Goal: Task Accomplishment & Management: Manage account settings

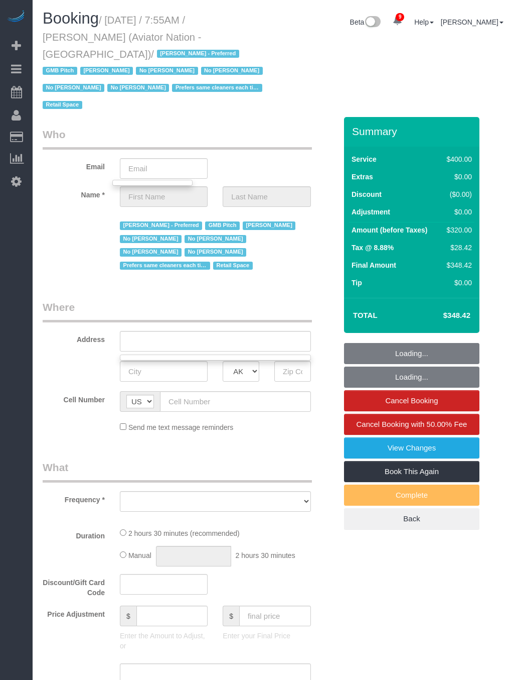
select select "object:7676"
select select "number:89"
select select "number:90"
select select "number:15"
select select "number:5"
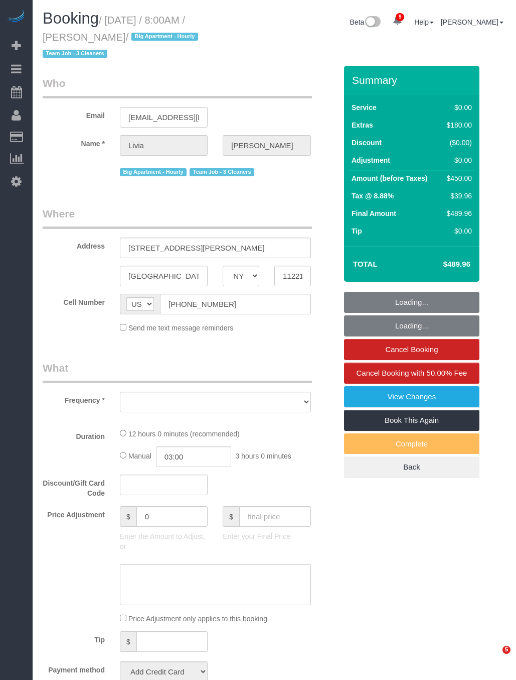
select select "NY"
select select "object:9479"
select select "number:56"
select select "number:90"
select select "number:15"
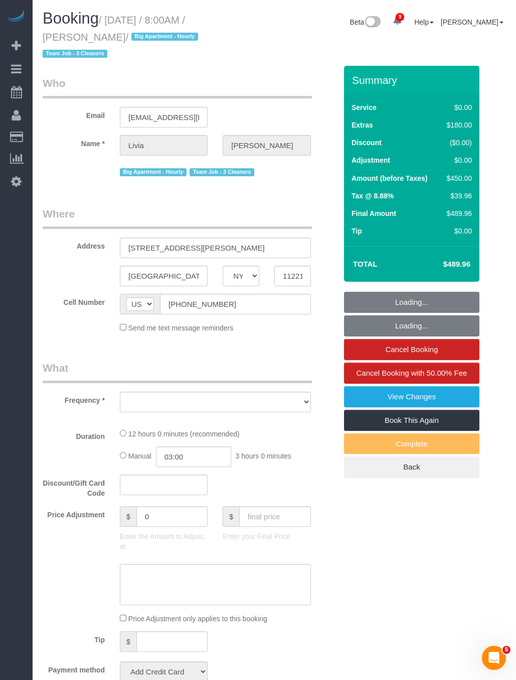
select select "number:5"
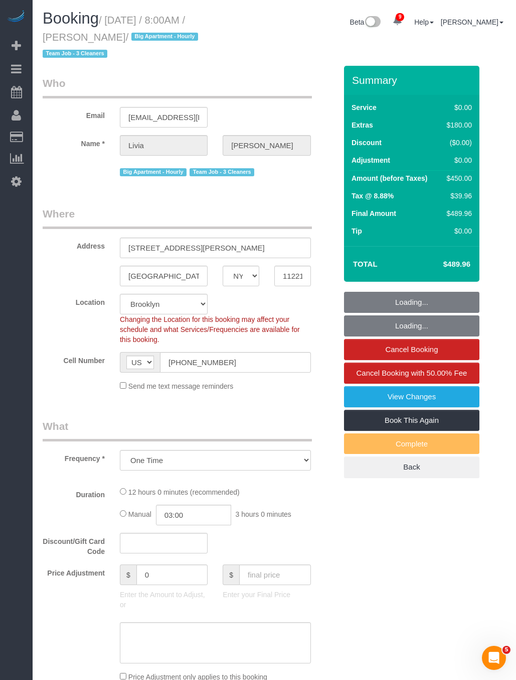
select select "3"
select select "2"
select select "spot49"
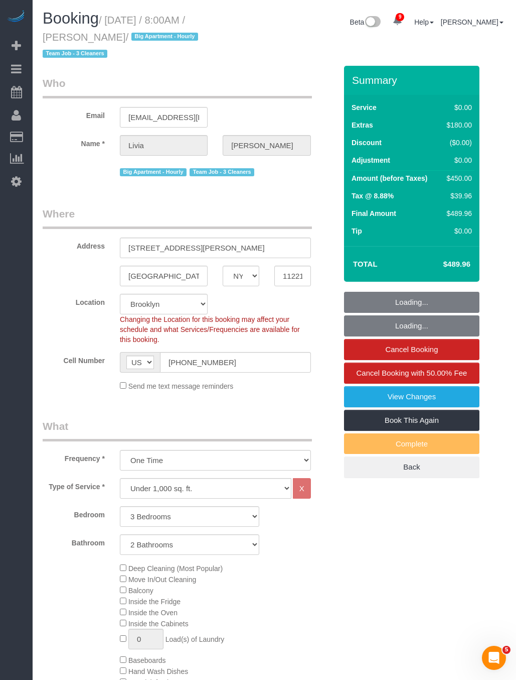
select select "object:9738"
select select "string:stripe-pm_1S21Yk4VGloSiKo74FmK1m63"
select select "3"
select select "2"
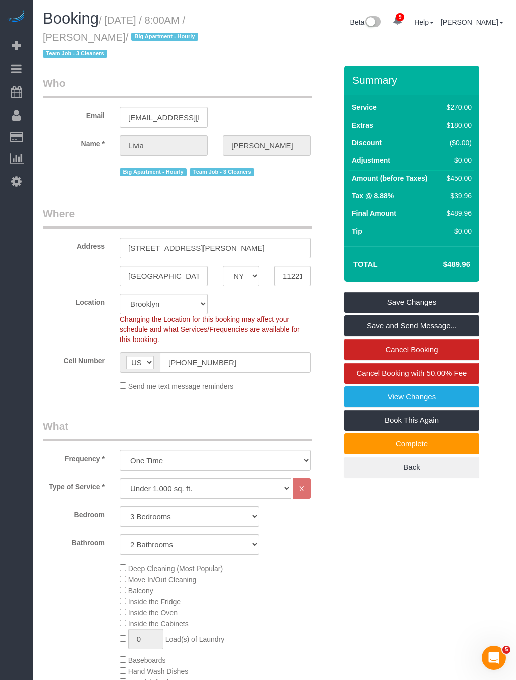
drag, startPoint x: 108, startPoint y: 17, endPoint x: 85, endPoint y: 38, distance: 31.3
click at [85, 38] on small "/ [DATE] / 8:00AM / [PERSON_NAME] / Big Apartment - [DEMOGRAPHIC_DATA] Team Job…" at bounding box center [122, 37] width 159 height 45
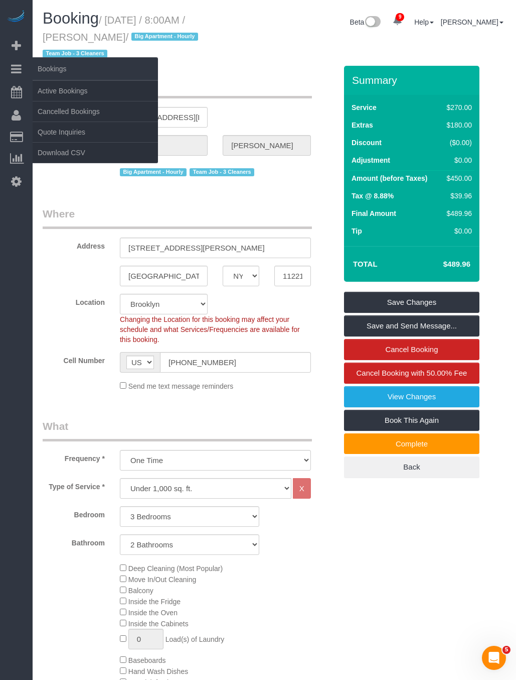
copy small "[DATE] / 8:00AM / [PERSON_NAME]"
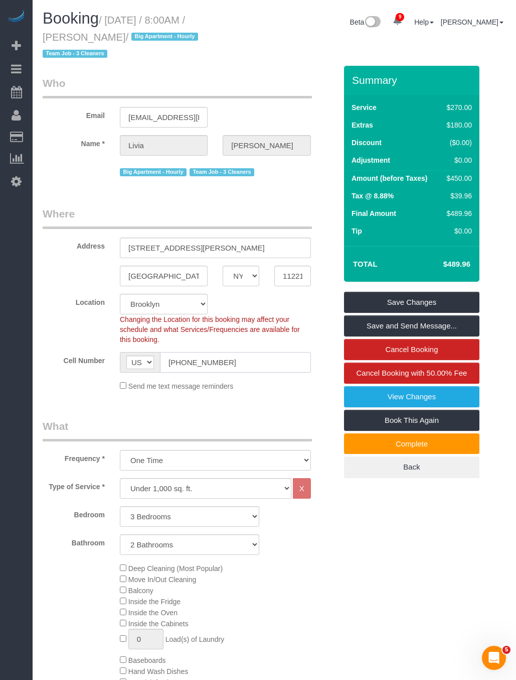
drag, startPoint x: 233, startPoint y: 350, endPoint x: 128, endPoint y: 350, distance: 105.4
click at [131, 352] on div "AF AL DZ AD AO AI AQ AG AR AM AW AU AT AZ BS BH BD BB BY BE BZ BJ BM BT BO BA B…" at bounding box center [215, 362] width 191 height 21
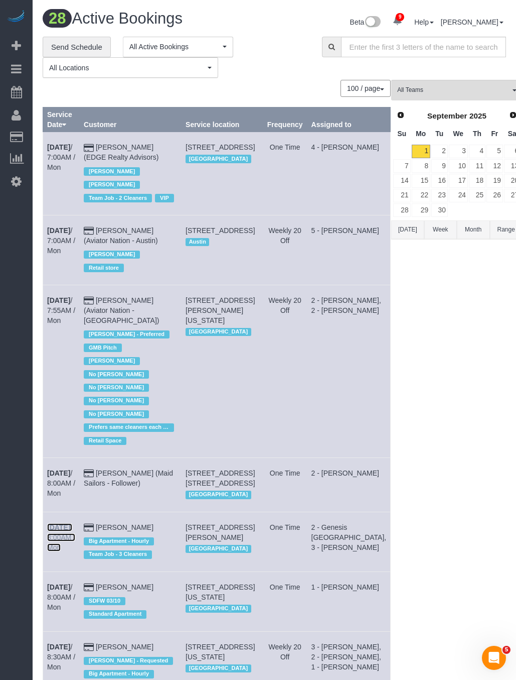
click at [66, 531] on b "[DATE]" at bounding box center [58, 527] width 23 height 8
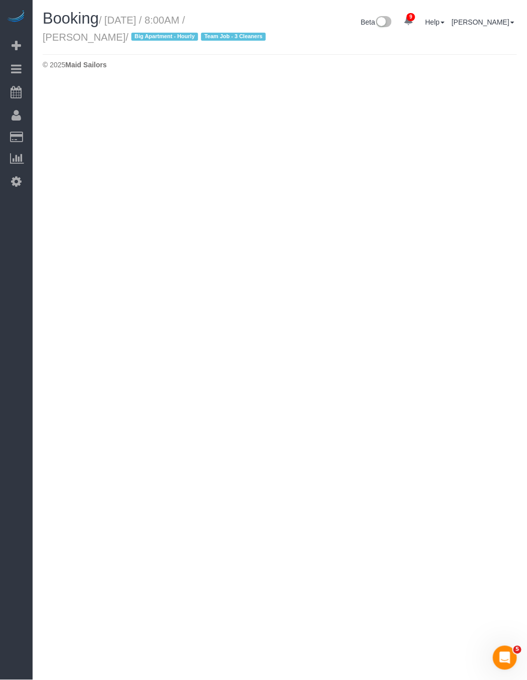
select select "NY"
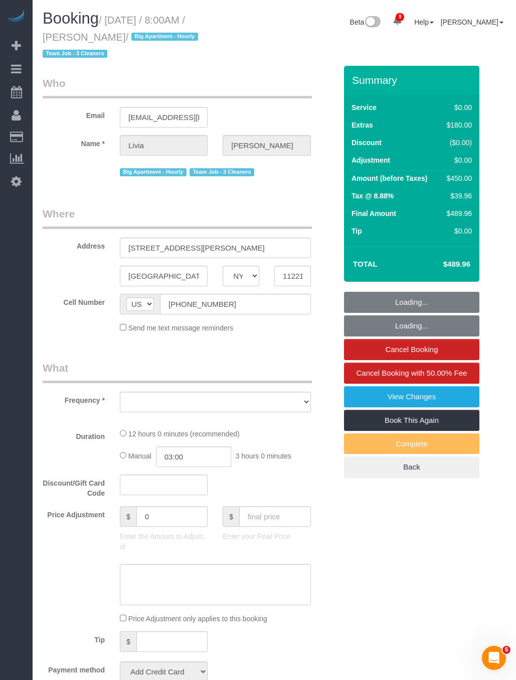
select select "object:11620"
select select "number:56"
select select "number:90"
select select "number:15"
select select "number:5"
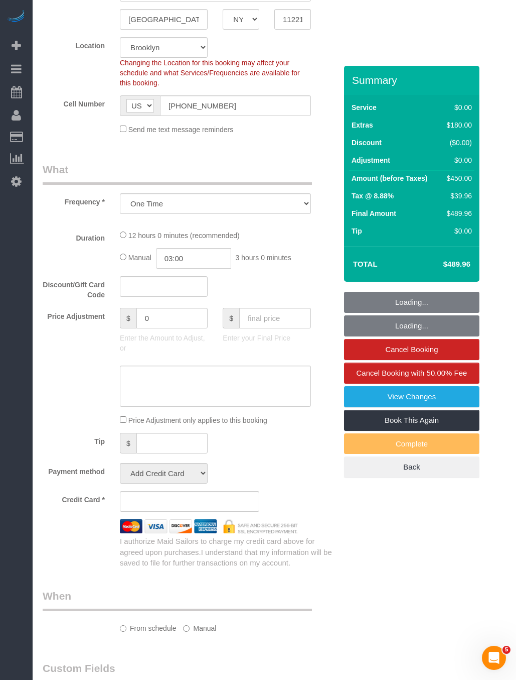
select select "3"
select select "2"
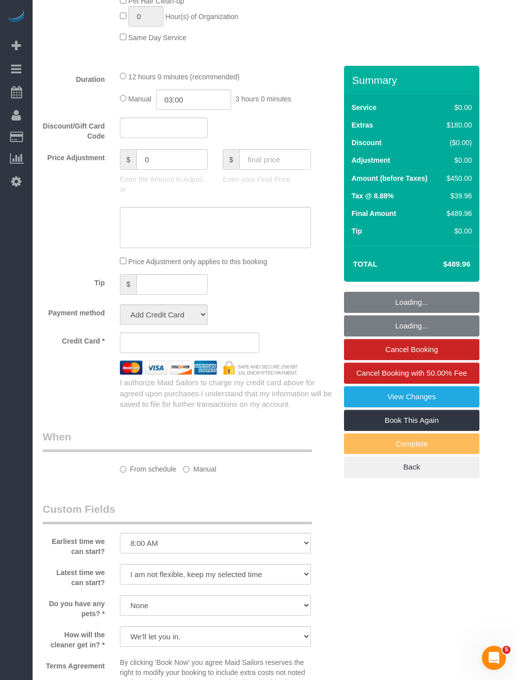
select select "object:11908"
select select "spot97"
select select "3"
select select "2"
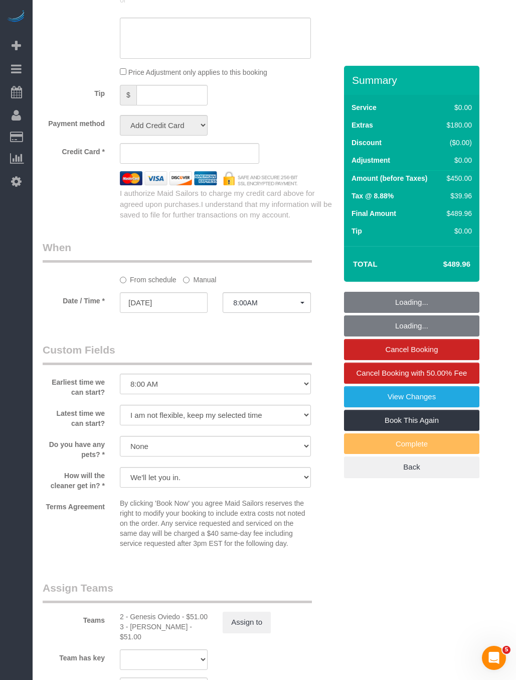
scroll to position [1173, 0]
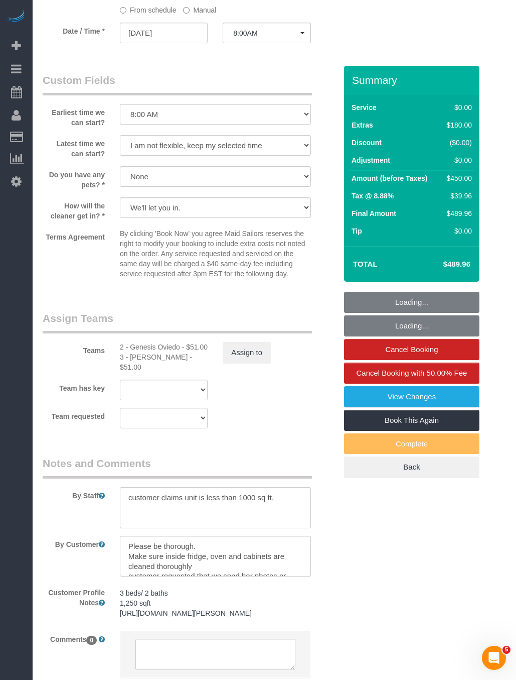
select select "string:stripe-pm_1S21Yk4VGloSiKo74FmK1m63"
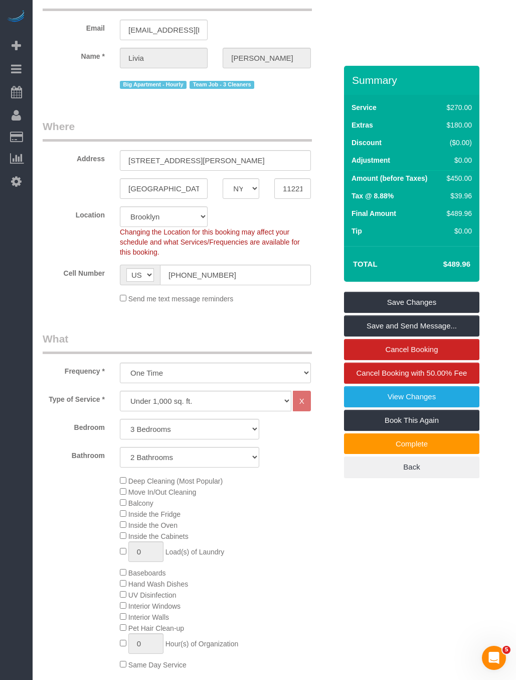
scroll to position [0, 0]
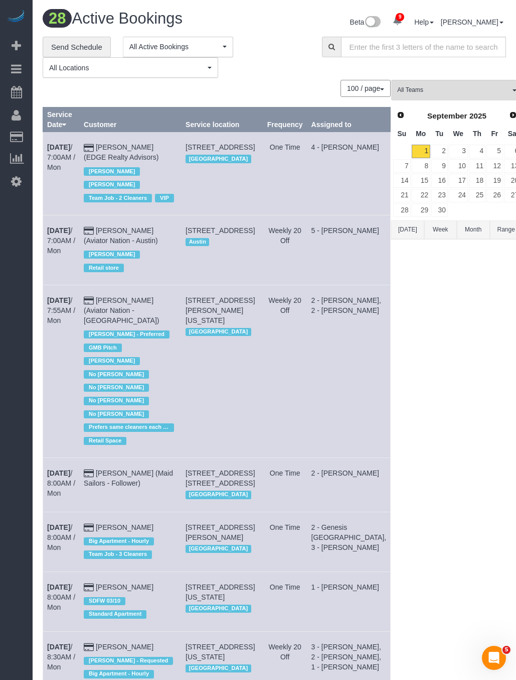
click at [211, 20] on h1 "28 Active Bookings" at bounding box center [155, 18] width 224 height 17
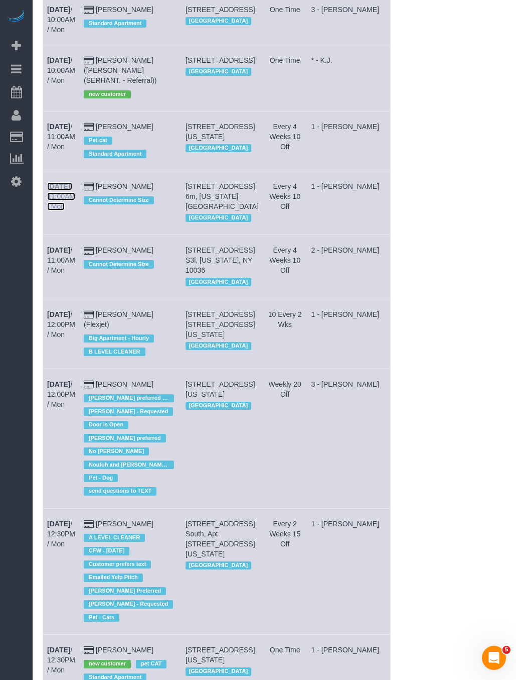
click at [70, 190] on b "[DATE]" at bounding box center [58, 186] width 23 height 8
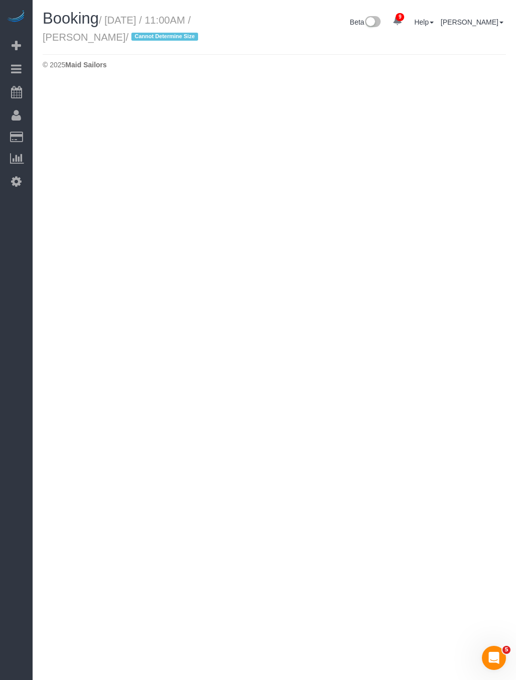
select select "NY"
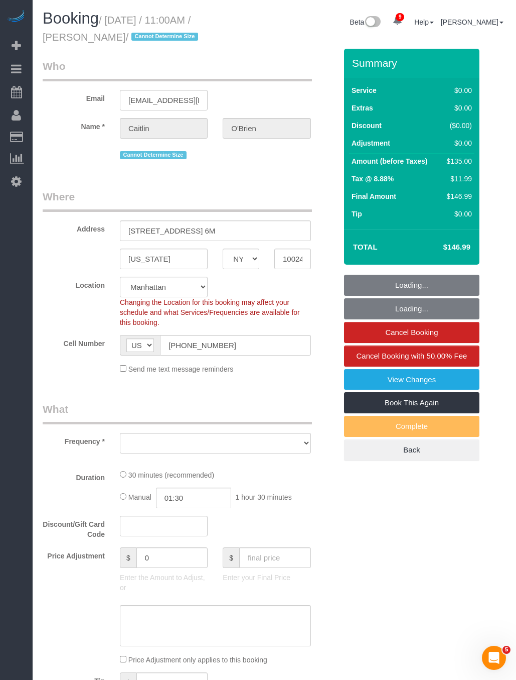
select select "object:13751"
select select "number:89"
select select "number:90"
select select "number:15"
select select "number:5"
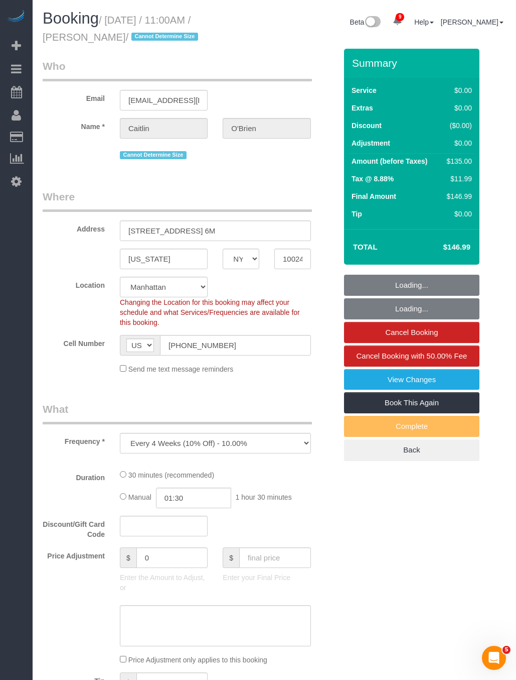
select select "spot145"
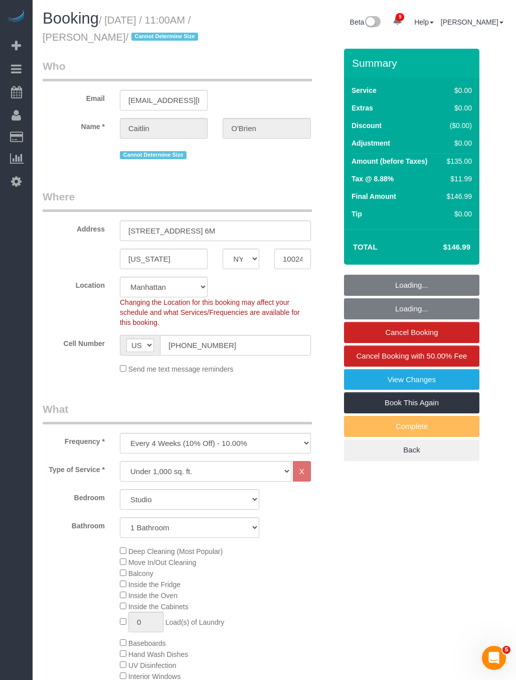
select select "string:stripe-pm_1Qqee04VGloSiKo7obcjrnBA"
select select "object:14404"
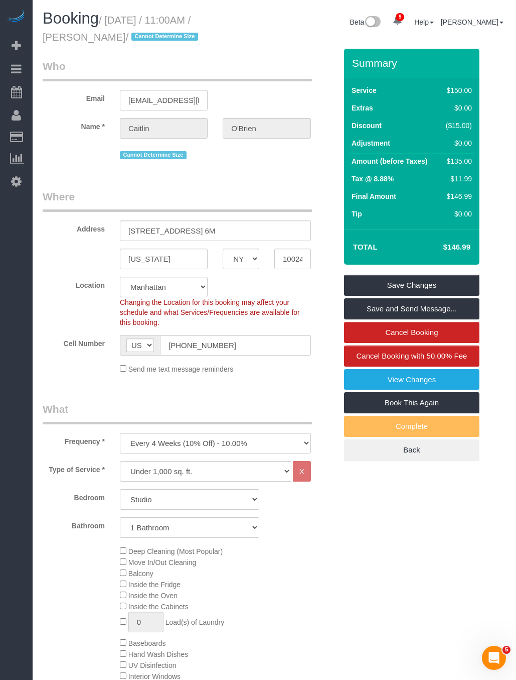
drag, startPoint x: 110, startPoint y: 36, endPoint x: 107, endPoint y: 15, distance: 21.3
click at [105, 15] on small "/ [DATE] / 11:00AM / [PERSON_NAME] / Cannot Determine Size" at bounding box center [122, 29] width 159 height 28
copy small "[DATE] / 11:00AM / [PERSON_NAME]"
drag, startPoint x: 235, startPoint y: 348, endPoint x: 74, endPoint y: 352, distance: 160.7
click at [74, 352] on div "Cell Number AF AL DZ AD AO AI AQ AG AR AM AW AU AT AZ BS BH BD BB BY BE BZ BJ B…" at bounding box center [189, 345] width 309 height 21
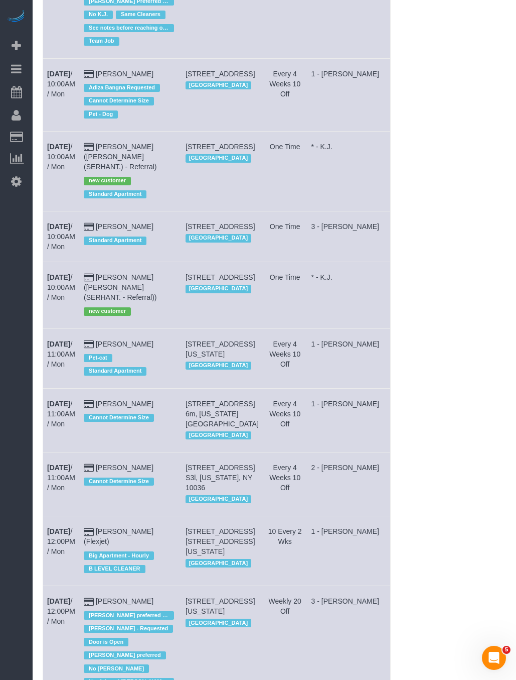
scroll to position [1280, 0]
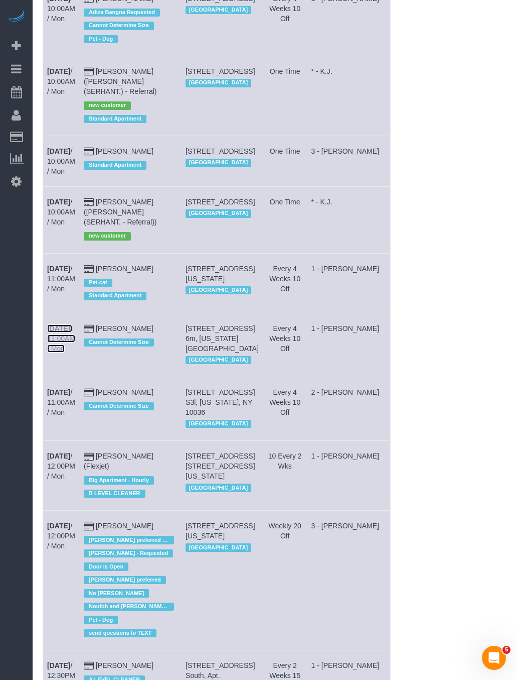
click at [61, 352] on link "[DATE] 11:00AM / Mon" at bounding box center [61, 338] width 28 height 28
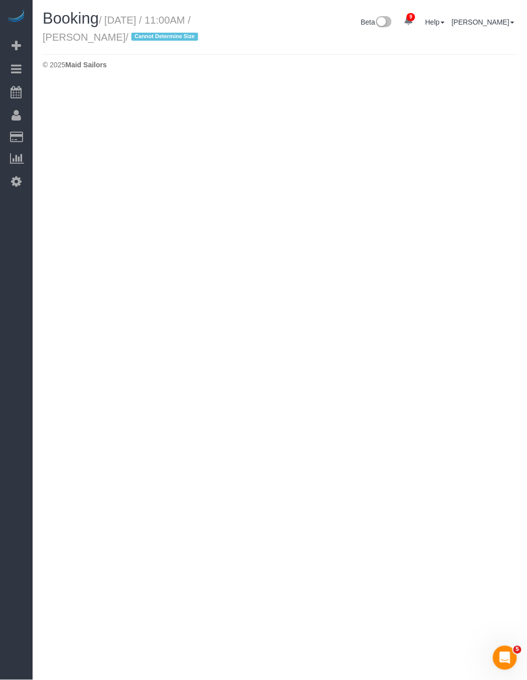
select select "NY"
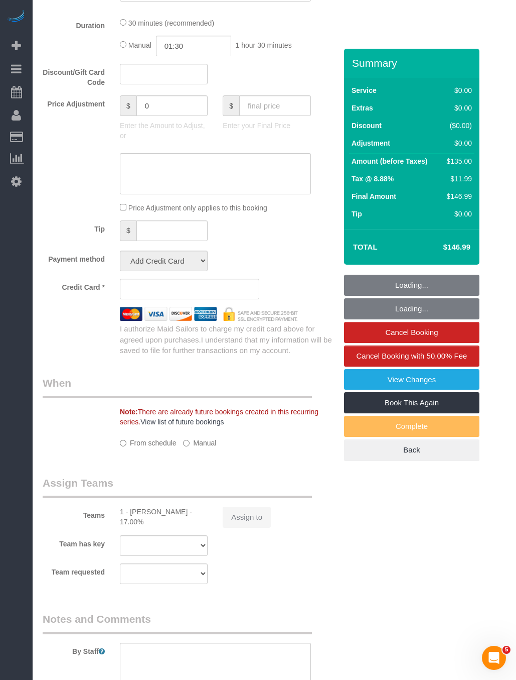
select select "string:stripe-pm_1Qqee04VGloSiKo7obcjrnBA"
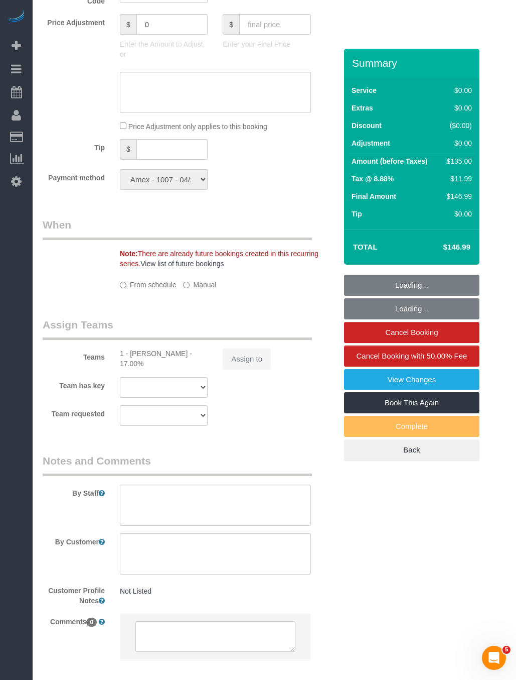
select select "object:15912"
select select "spot192"
select select "number:89"
select select "number:90"
select select "number:15"
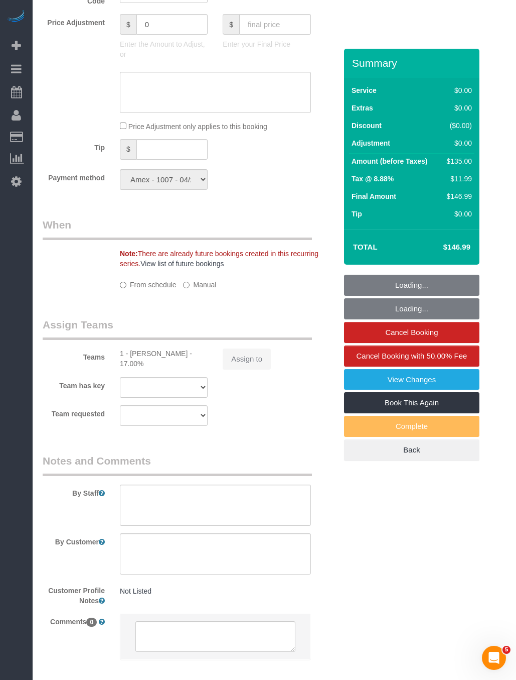
select select "number:5"
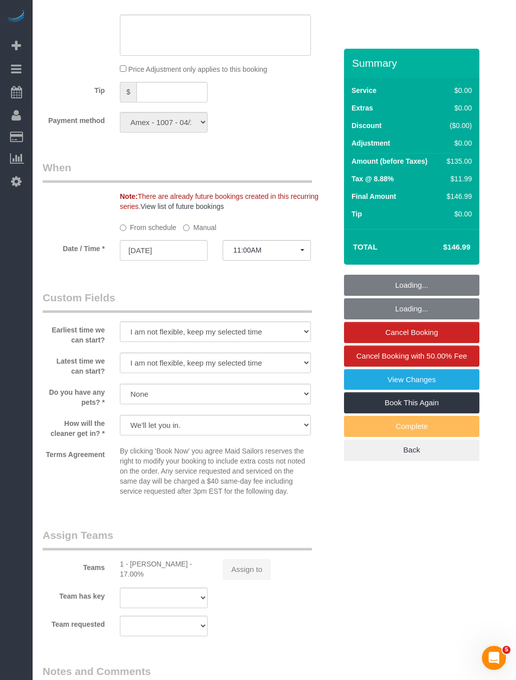
select select "object:16458"
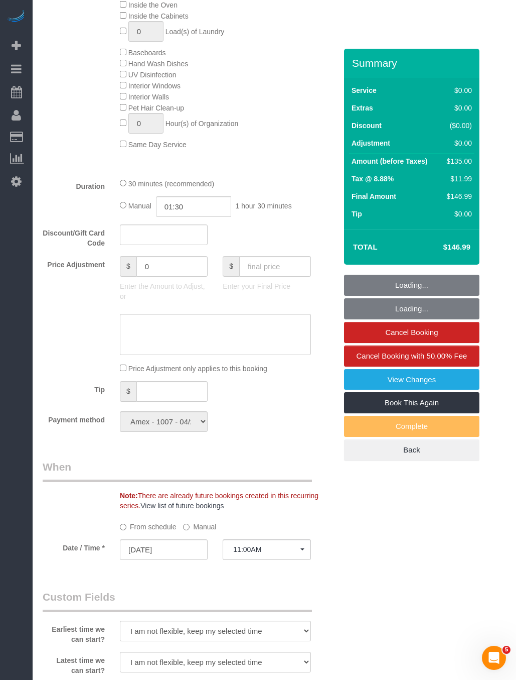
scroll to position [899, 0]
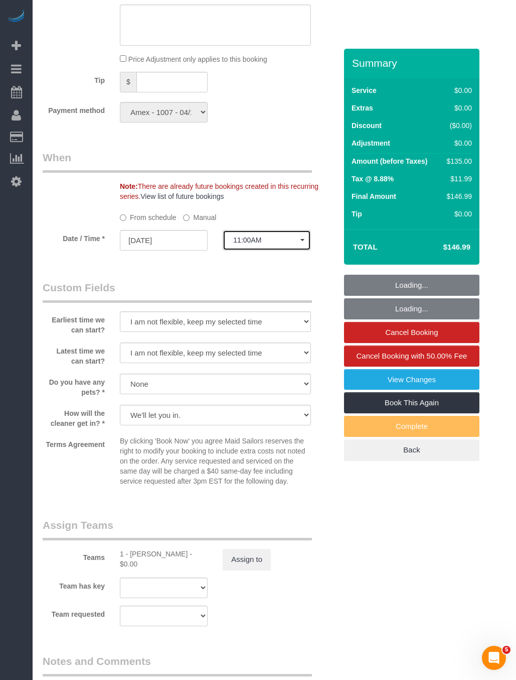
click at [267, 247] on button "11:00AM" at bounding box center [267, 240] width 88 height 21
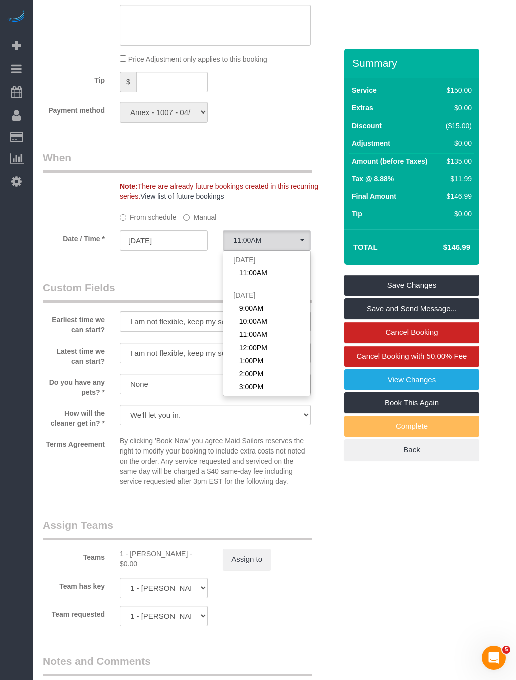
click at [205, 222] on label "Manual" at bounding box center [199, 216] width 33 height 14
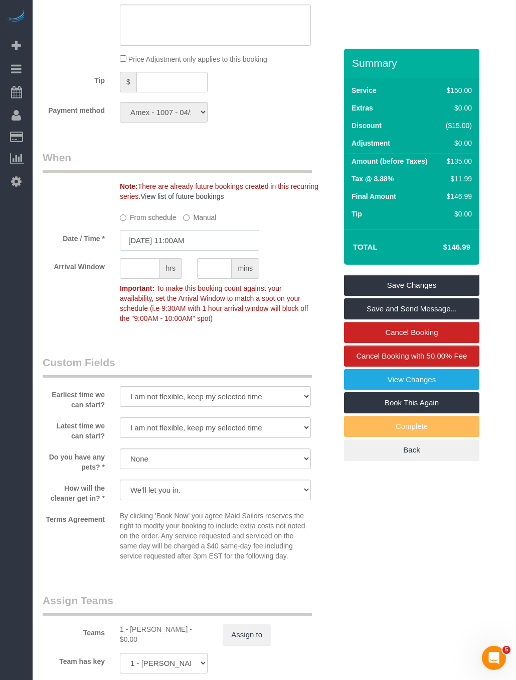
click at [221, 250] on input "[DATE] 11:00AM" at bounding box center [190, 240] width 140 height 21
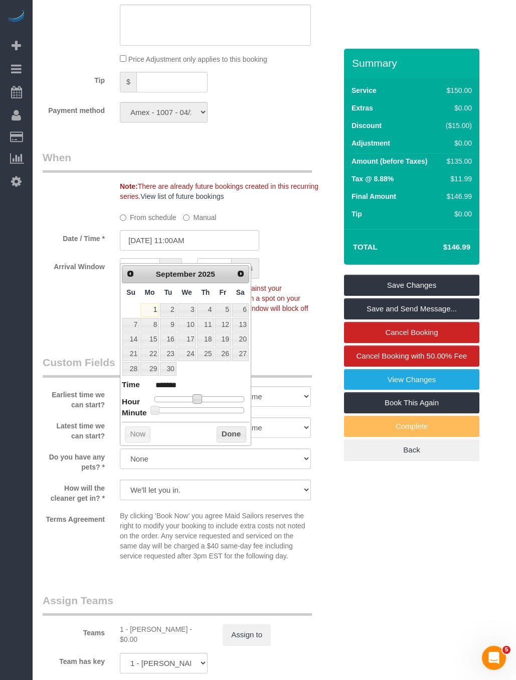
type input "[DATE] 1:00PM"
type input "******"
type input "[DATE] 2:00PM"
type input "******"
type input "[DATE] 3:00PM"
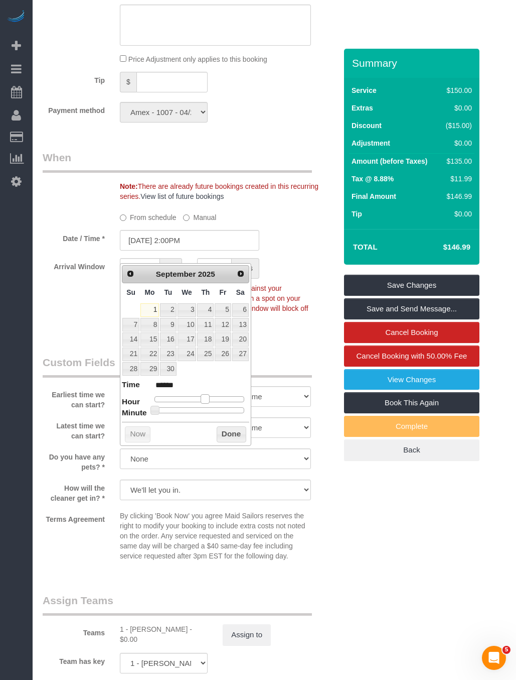
type input "******"
type input "[DATE] 2:00PM"
type input "******"
type input "[DATE] 1:00PM"
type input "******"
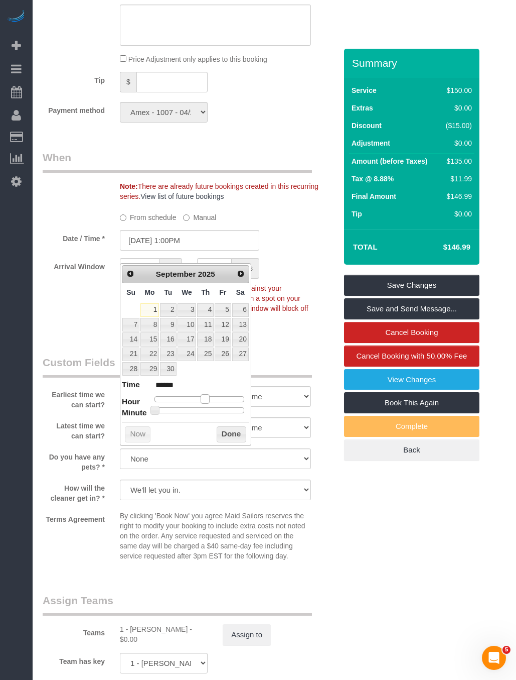
type input "[DATE] 12:00PM"
type input "*******"
type input "[DATE] 11:00AM"
type input "*******"
type input "[DATE] 12:00PM"
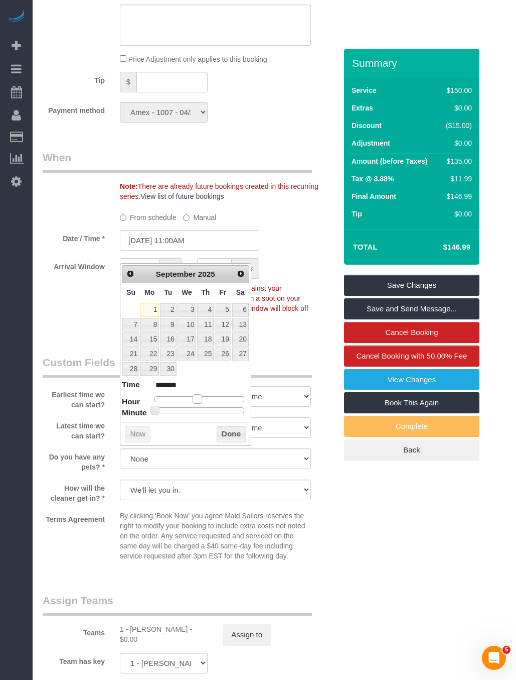
type input "*******"
click at [202, 393] on dl "Time ******* Hour Minute Second Millisecond Microsecond Time Zone ***** ***** *…" at bounding box center [185, 396] width 127 height 35
click at [235, 437] on button "Done" at bounding box center [232, 434] width 30 height 16
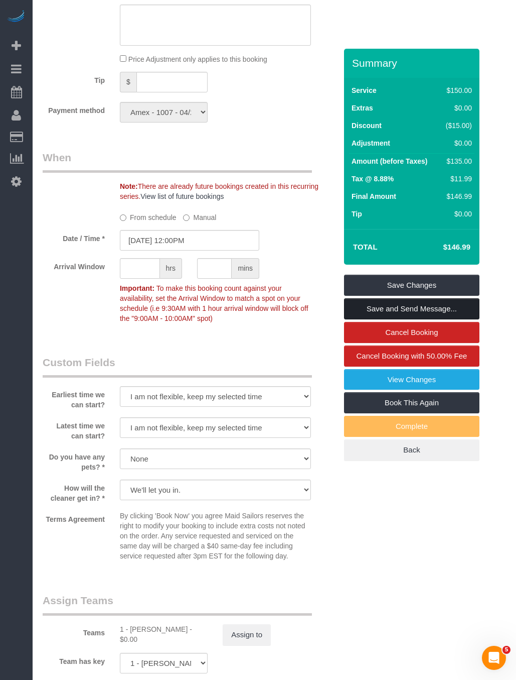
click at [407, 309] on link "Save and Send Message..." at bounding box center [412, 308] width 136 height 21
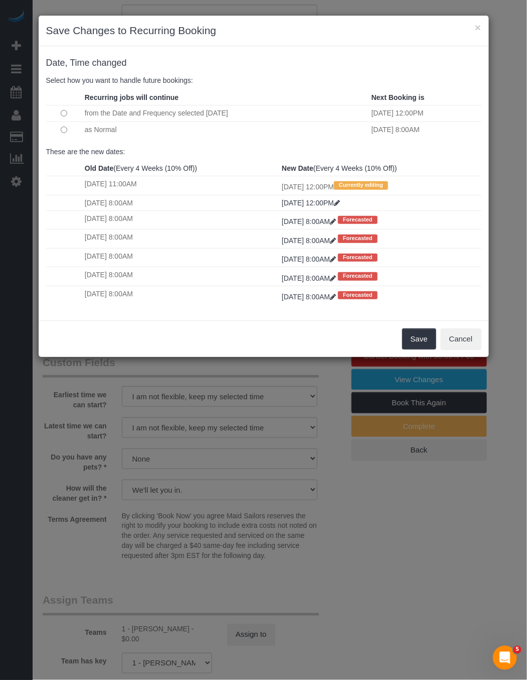
click at [68, 133] on td at bounding box center [64, 129] width 36 height 16
click at [59, 128] on td at bounding box center [64, 129] width 36 height 16
click at [411, 349] on button "Save" at bounding box center [420, 338] width 34 height 21
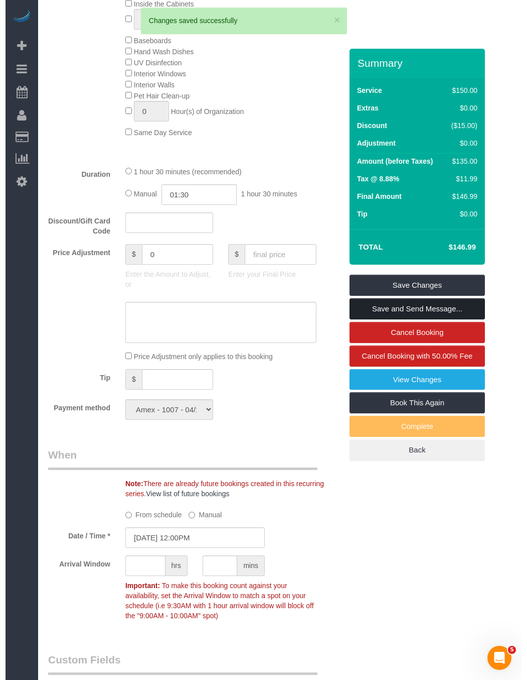
scroll to position [598, 0]
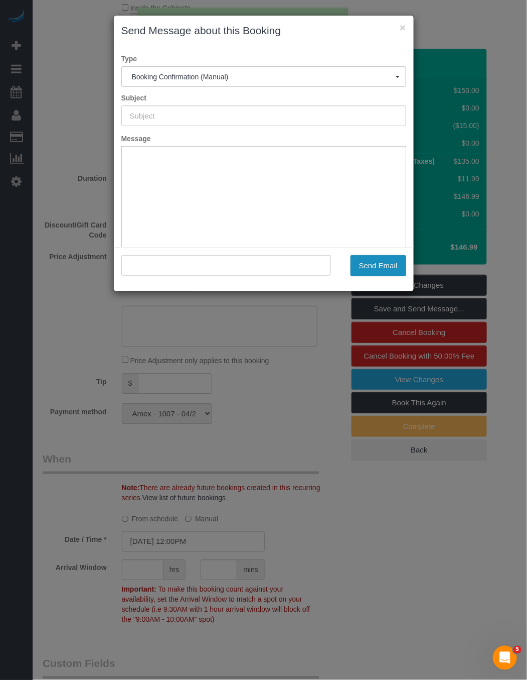
type input "Cleaning Confirmed for [DATE] 12:00pm"
type input ""[PERSON_NAME]" <[EMAIL_ADDRESS][DOMAIN_NAME]>"
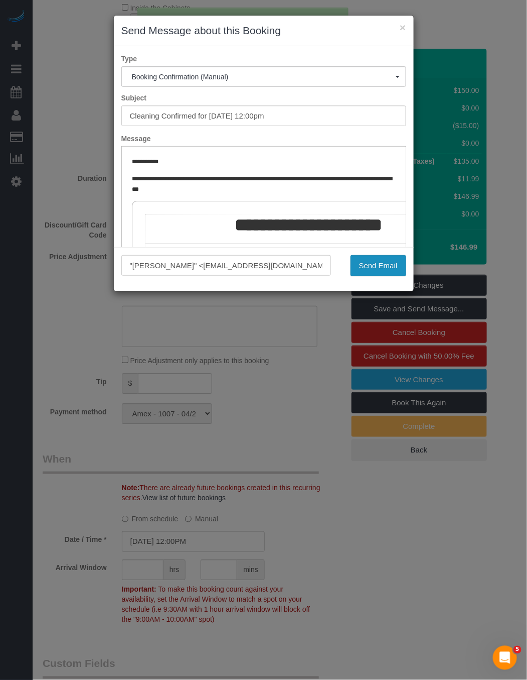
scroll to position [0, 0]
click at [380, 262] on button "Send Email" at bounding box center [379, 265] width 56 height 21
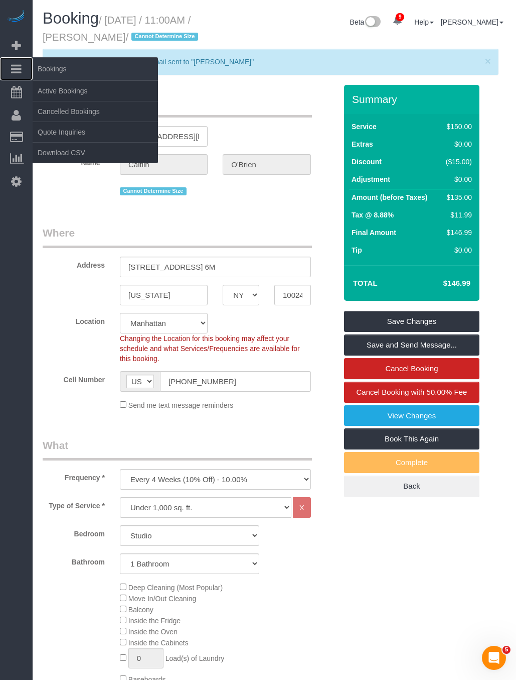
click at [55, 70] on span "Bookings" at bounding box center [95, 68] width 125 height 23
click at [64, 87] on link "Active Bookings" at bounding box center [95, 91] width 125 height 20
